Goal: Transaction & Acquisition: Obtain resource

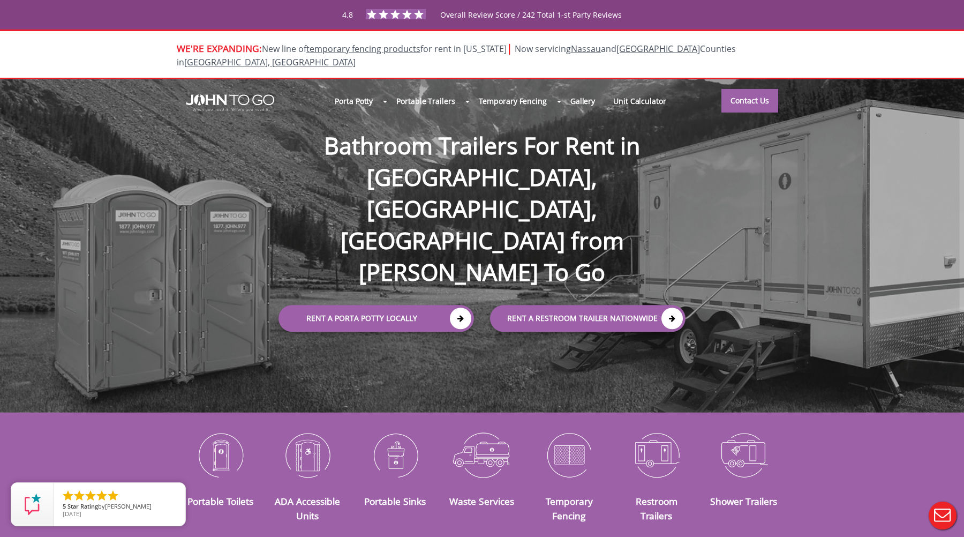
click at [469, 130] on h1 "Bathroom Trailers For Rent in NY, NJ, FL from John To Go" at bounding box center [482, 191] width 428 height 193
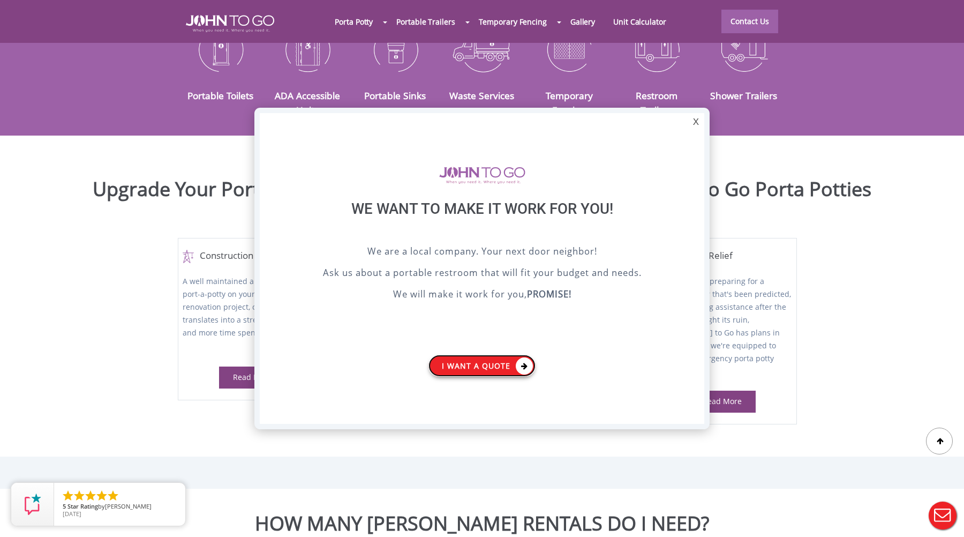
click at [501, 365] on link "I want a Quote" at bounding box center [481, 366] width 107 height 22
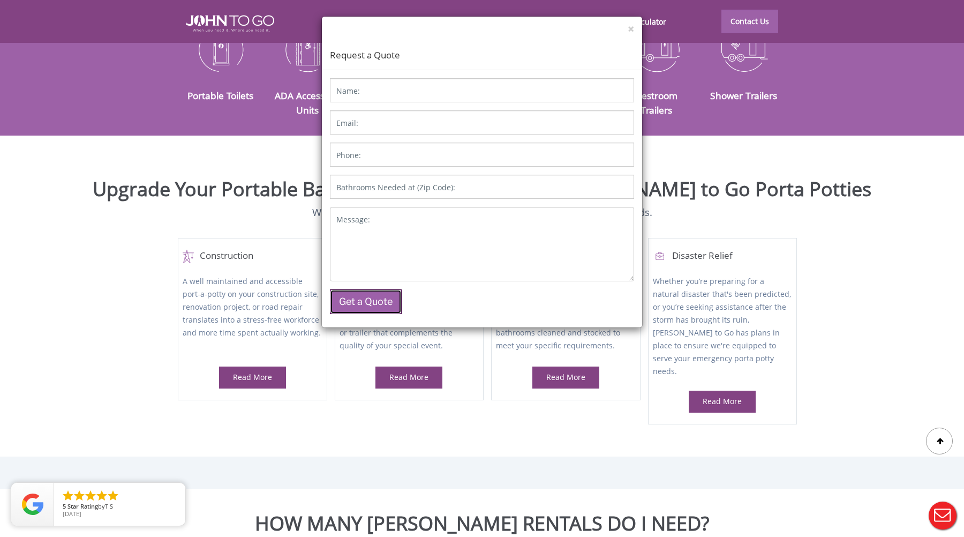
click at [353, 297] on button "Get a Quote" at bounding box center [366, 301] width 72 height 25
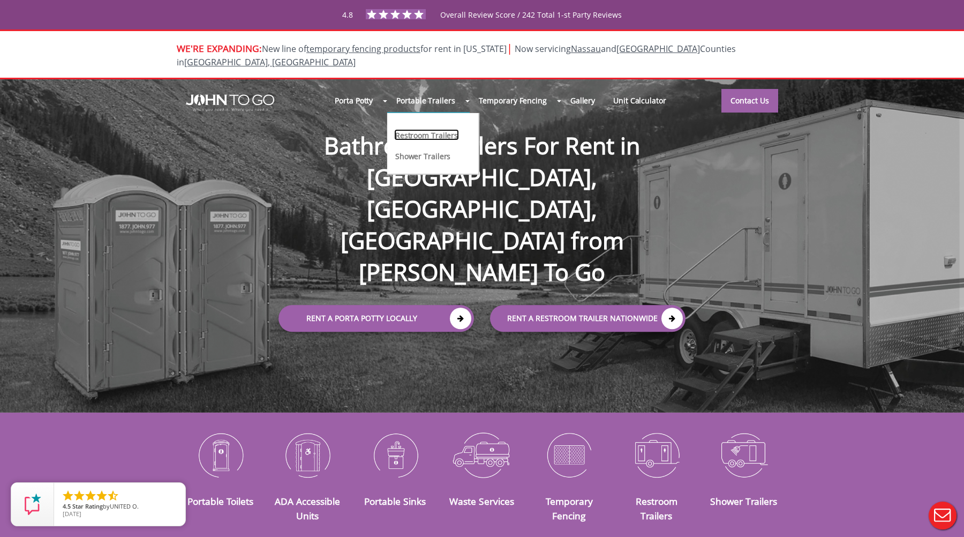
click at [442, 129] on link "Restroom Trailers" at bounding box center [426, 134] width 65 height 11
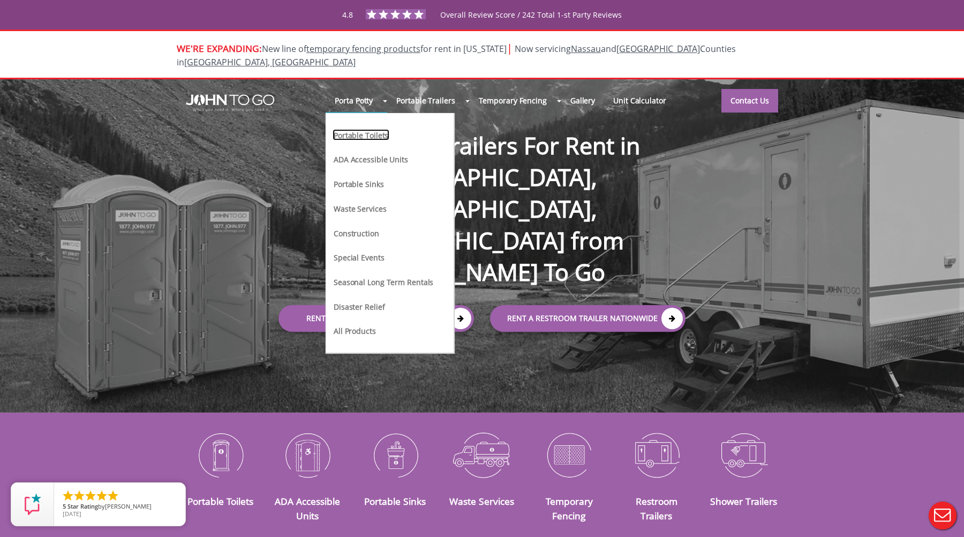
click at [372, 129] on link "Portable Toilets" at bounding box center [361, 134] width 57 height 11
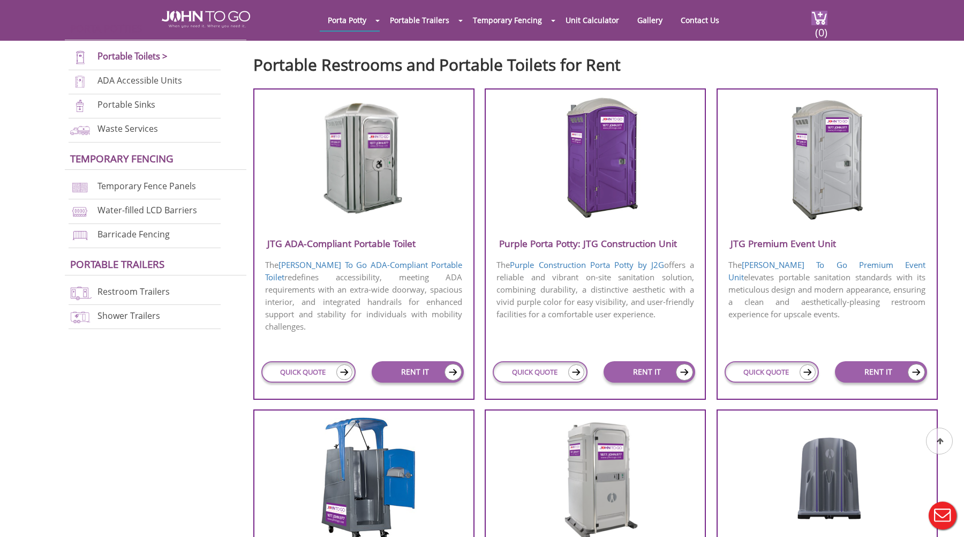
scroll to position [368, 0]
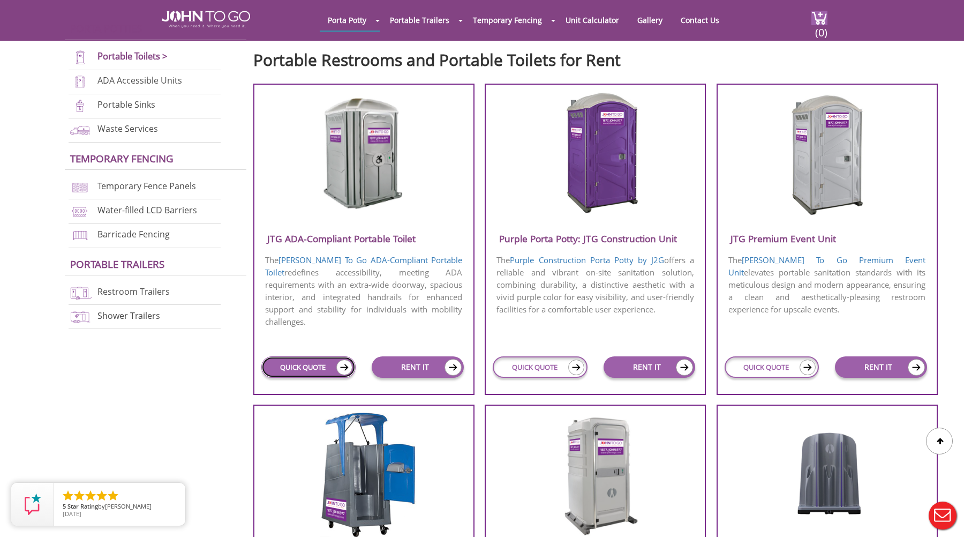
click at [327, 371] on link "QUICK QUOTE" at bounding box center [308, 366] width 94 height 21
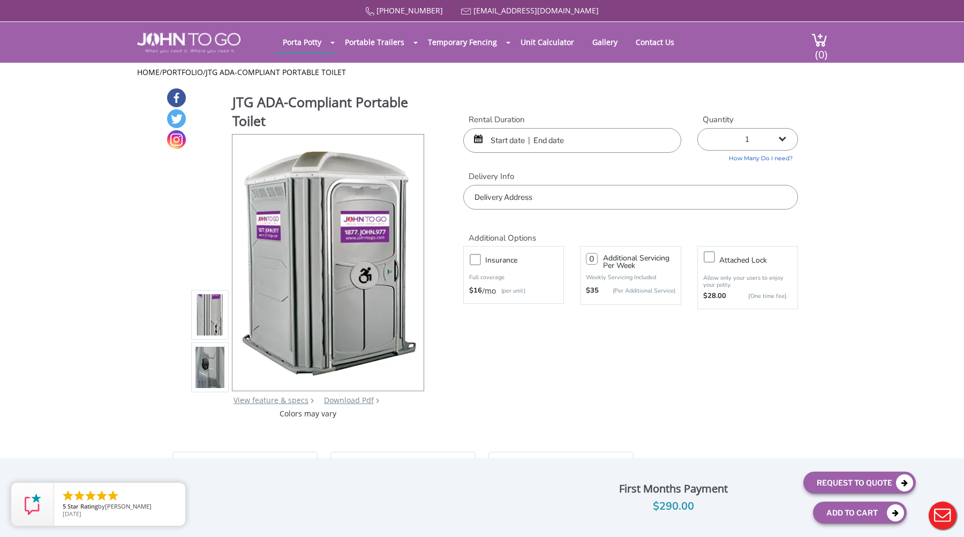
click at [555, 132] on input "text" at bounding box center [572, 140] width 218 height 25
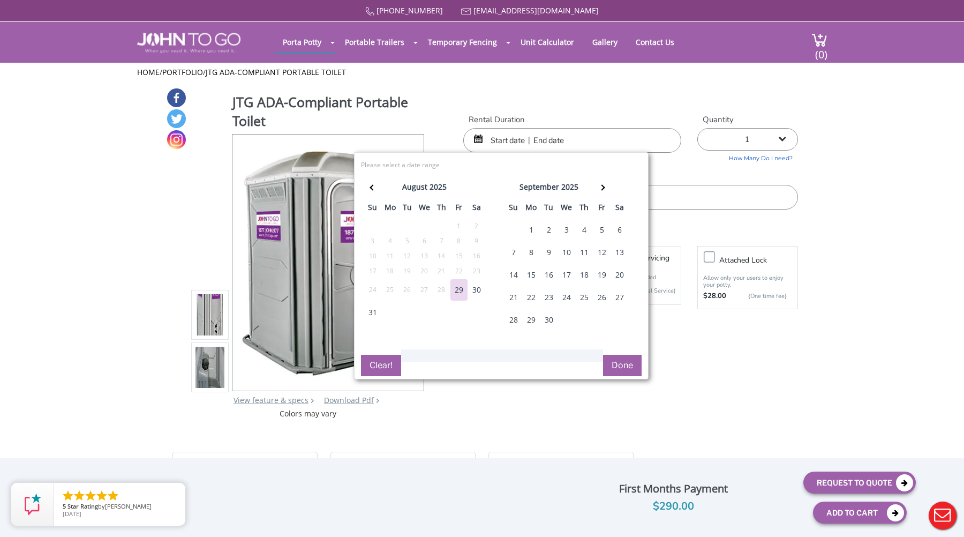
click at [525, 254] on div "8" at bounding box center [531, 252] width 17 height 21
click at [735, 337] on div "JTG ADA-Compliant Portable Toilet View feature & specs Download Pdf Product PDF…" at bounding box center [482, 252] width 632 height 331
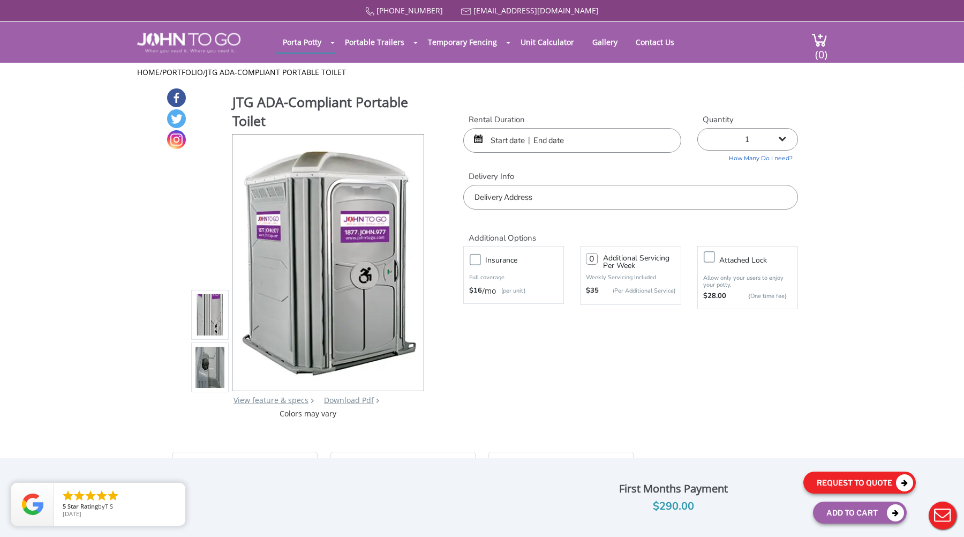
click at [900, 483] on icon at bounding box center [904, 482] width 17 height 17
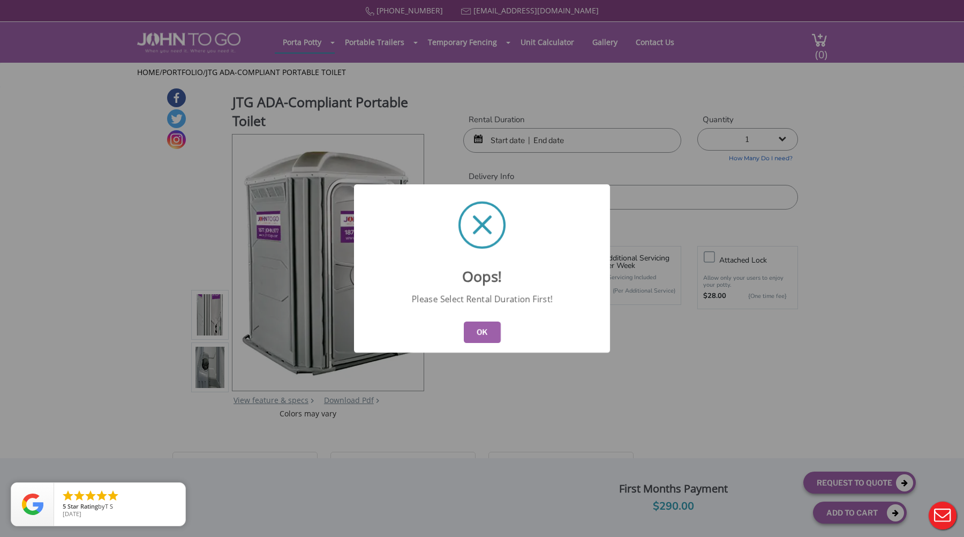
click at [488, 333] on button "OK" at bounding box center [482, 331] width 37 height 21
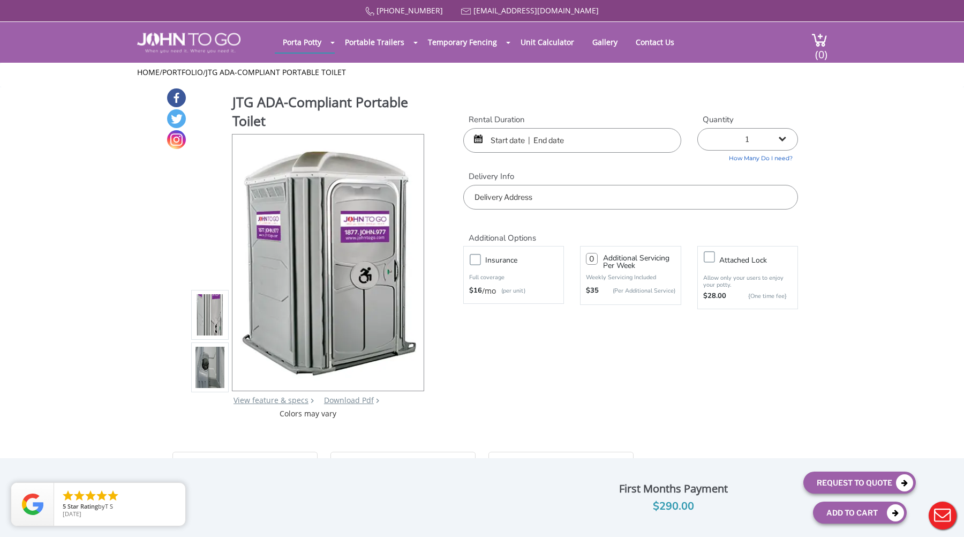
click at [600, 137] on input "text" at bounding box center [572, 140] width 218 height 25
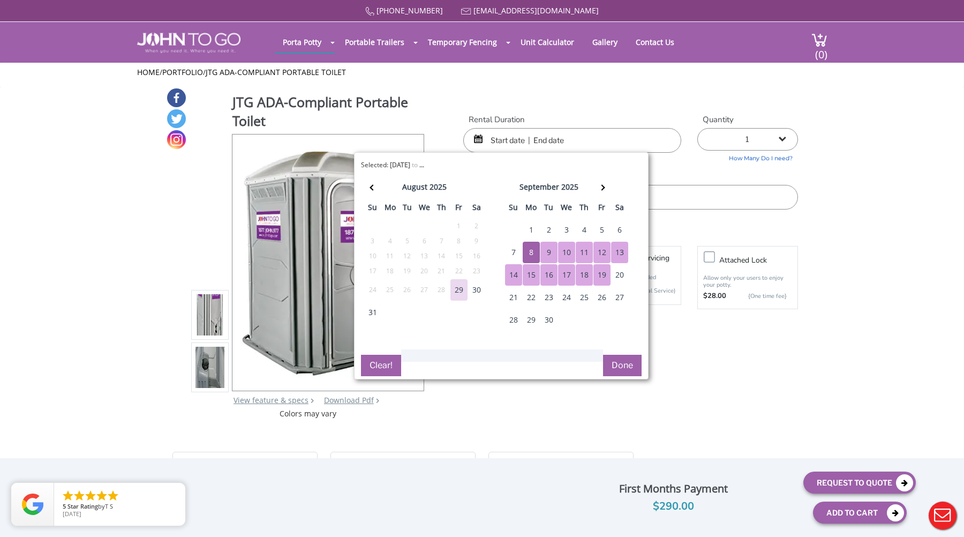
click at [607, 268] on div "19" at bounding box center [601, 274] width 17 height 21
type input "09/08/2025 to 09/19/2025"
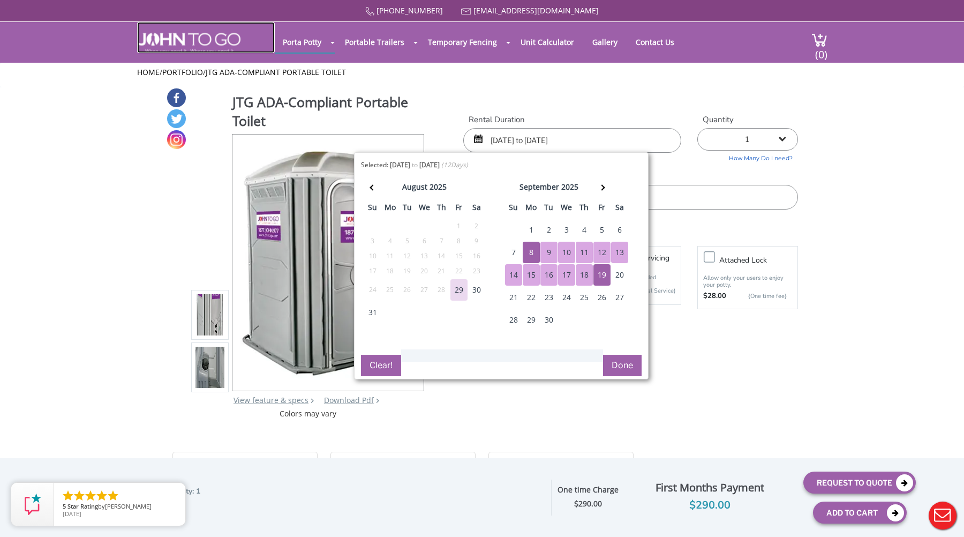
click at [149, 46] on img at bounding box center [188, 43] width 103 height 20
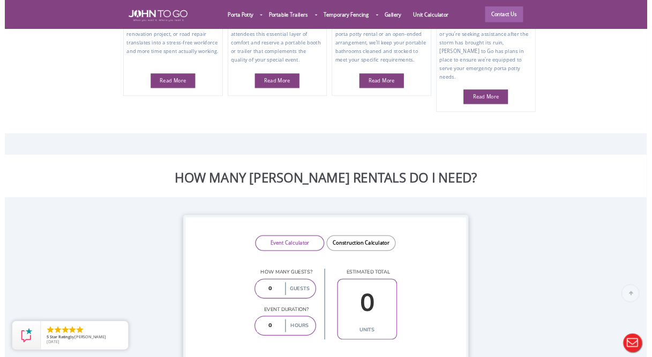
scroll to position [703, 0]
